Goal: Task Accomplishment & Management: Use online tool/utility

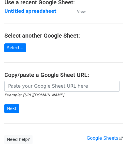
scroll to position [58, 0]
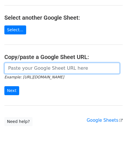
click at [18, 65] on input "url" at bounding box center [61, 68] width 115 height 11
paste input "https://docs.google.com/spreadsheets/d/1vx3TS-I-lM7sgjWWax71a0FdPogC_9FInaslQ76…"
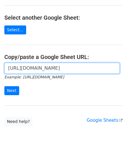
scroll to position [0, 121]
type input "https://docs.google.com/spreadsheets/d/1vx3TS-I-lM7sgjWWax71a0FdPogC_9FInaslQ76…"
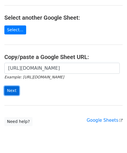
click at [12, 87] on input "Next" at bounding box center [11, 90] width 15 height 9
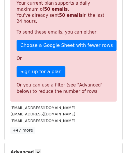
scroll to position [195, 0]
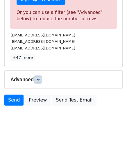
click at [36, 77] on link at bounding box center [38, 79] width 6 height 6
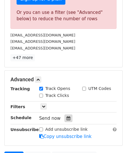
click at [66, 116] on icon at bounding box center [68, 118] width 4 height 4
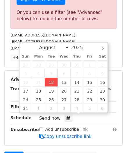
type input "[DATE] 12:00"
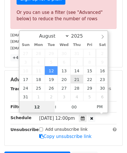
paste input "4"
type input "4"
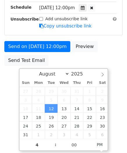
type input "[DATE] 16:00"
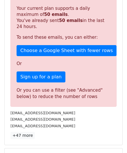
scroll to position [266, 0]
